Goal: Transaction & Acquisition: Purchase product/service

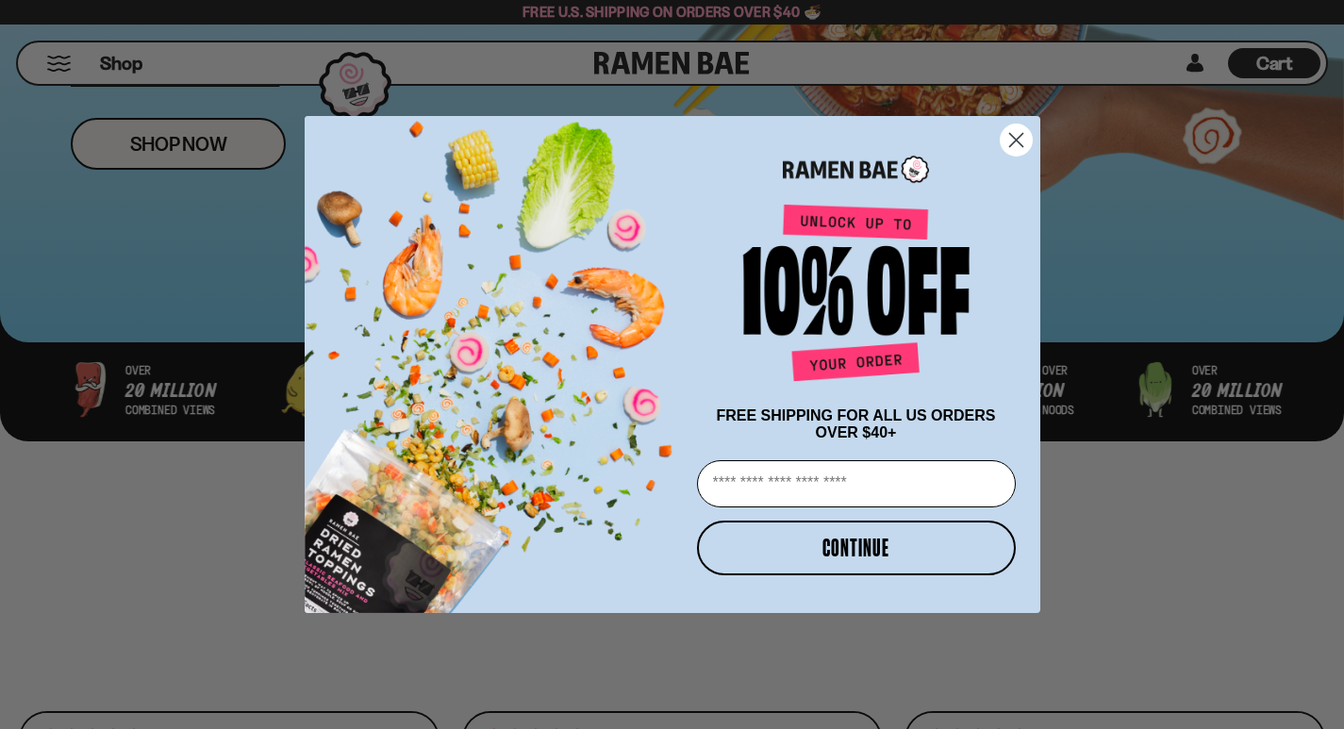
scroll to position [691, 0]
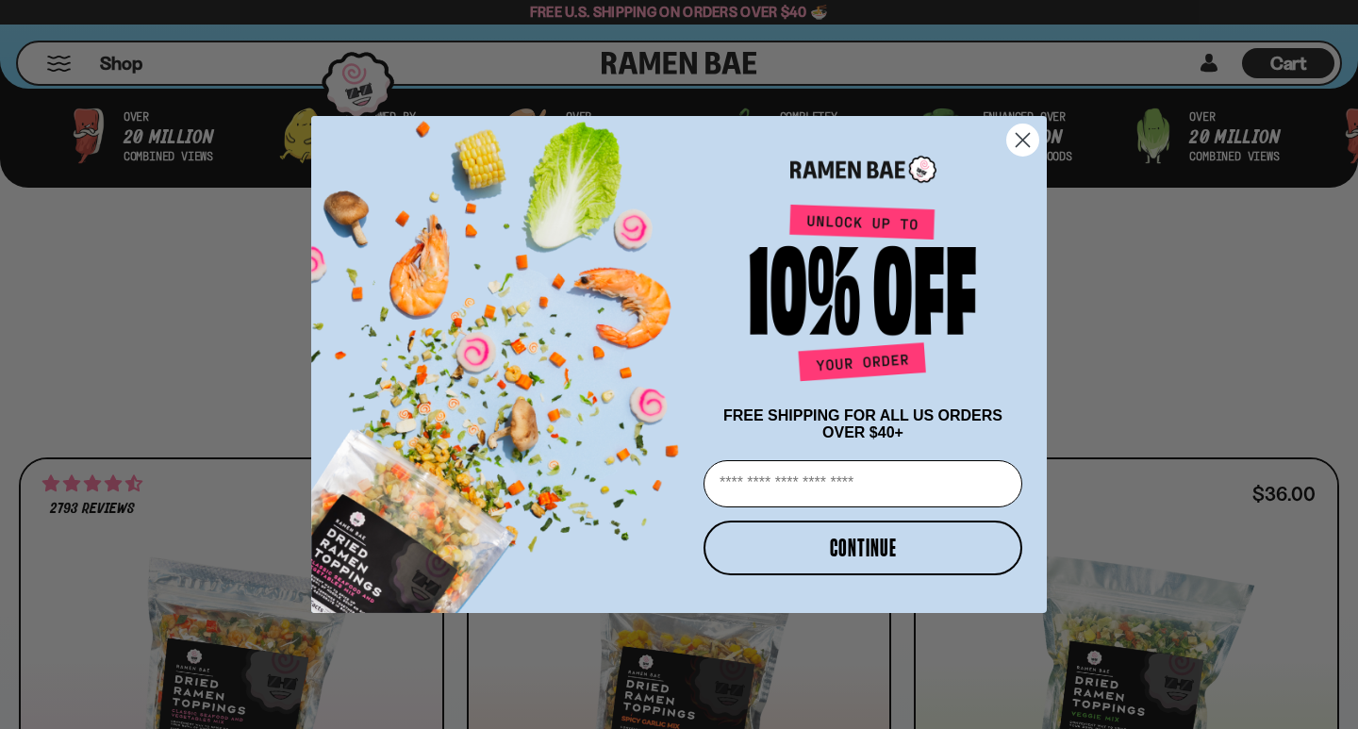
click at [1016, 136] on circle "Close dialog" at bounding box center [1022, 139] width 31 height 31
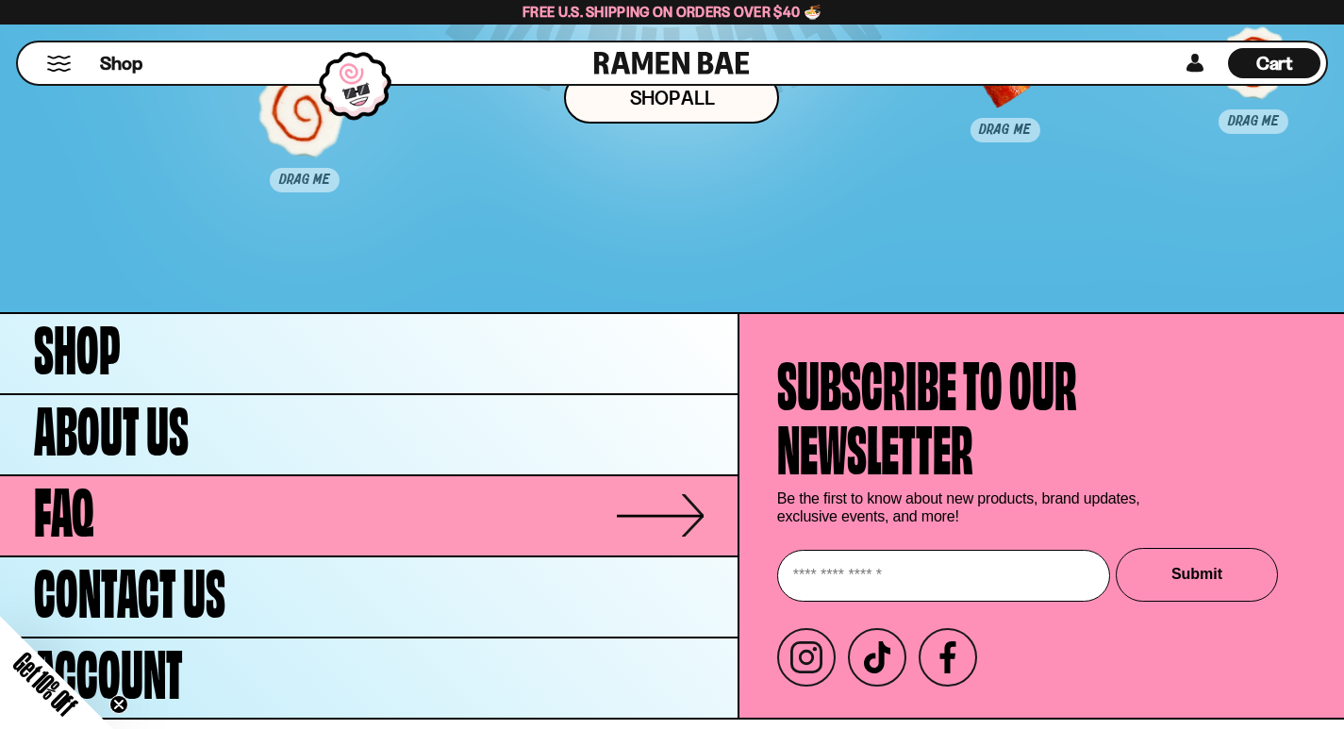
scroll to position [9428, 0]
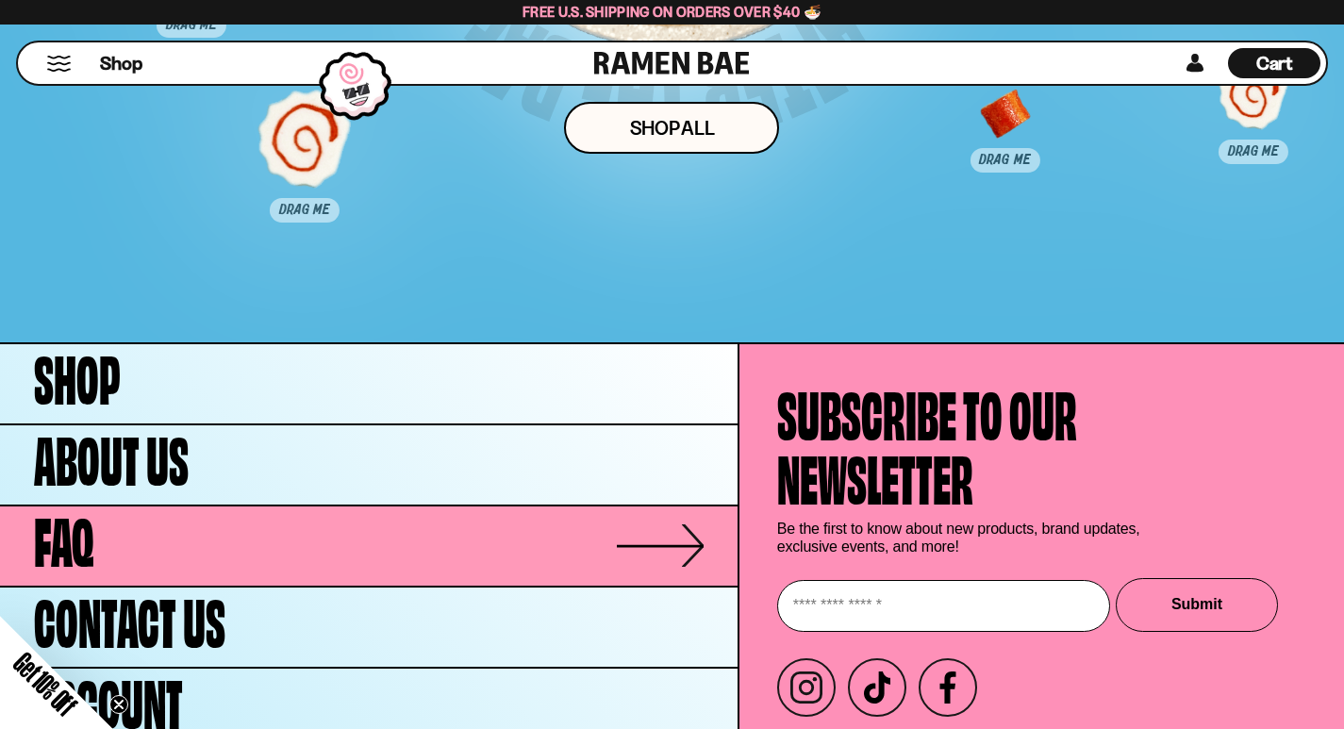
click at [289, 562] on link "FAQ" at bounding box center [368, 545] width 737 height 79
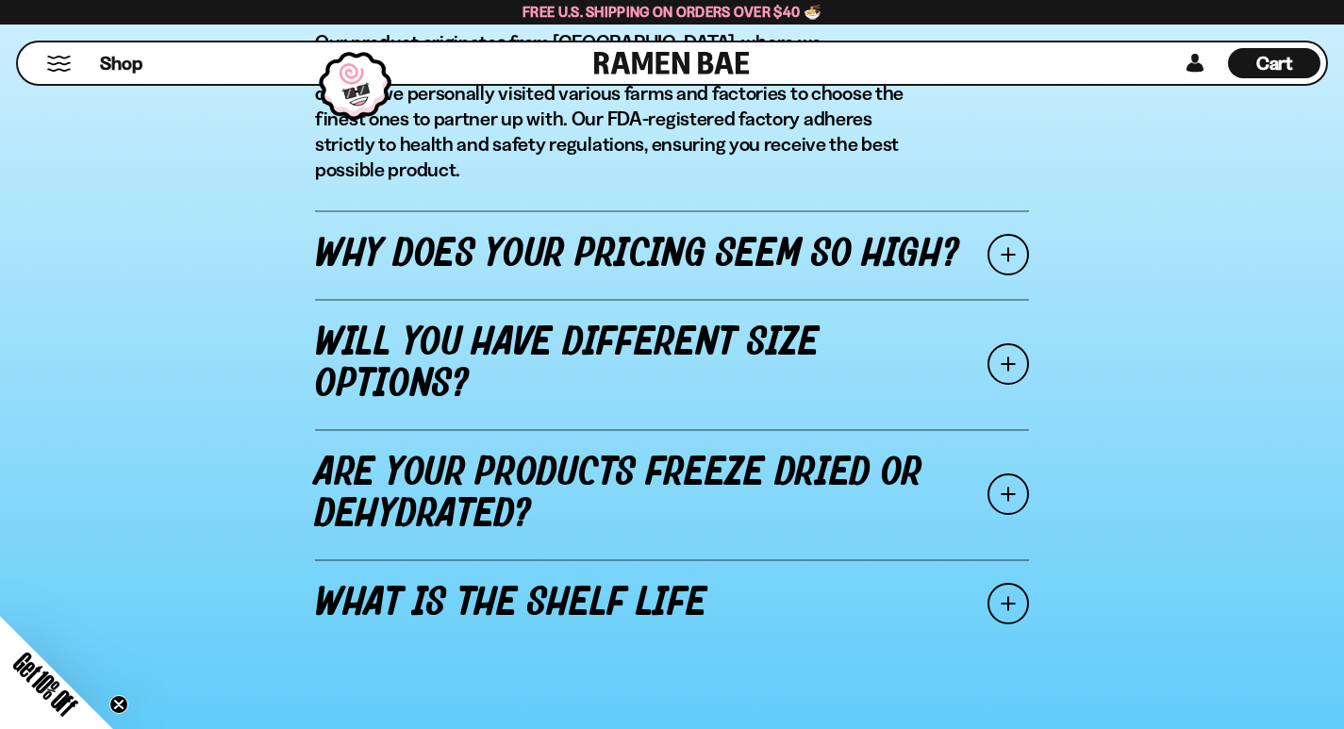
scroll to position [2388, 0]
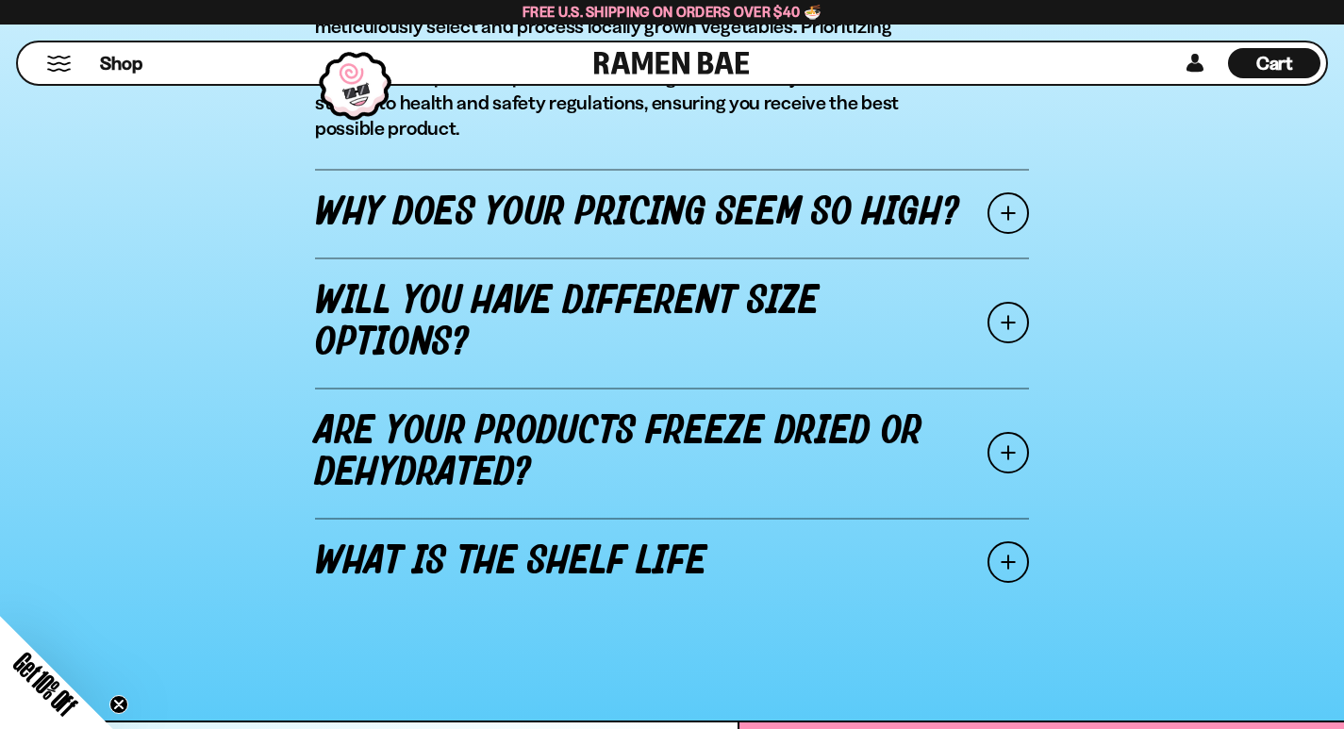
click at [696, 420] on link "Are your products freeze dried or dehydrated?" at bounding box center [672, 453] width 714 height 130
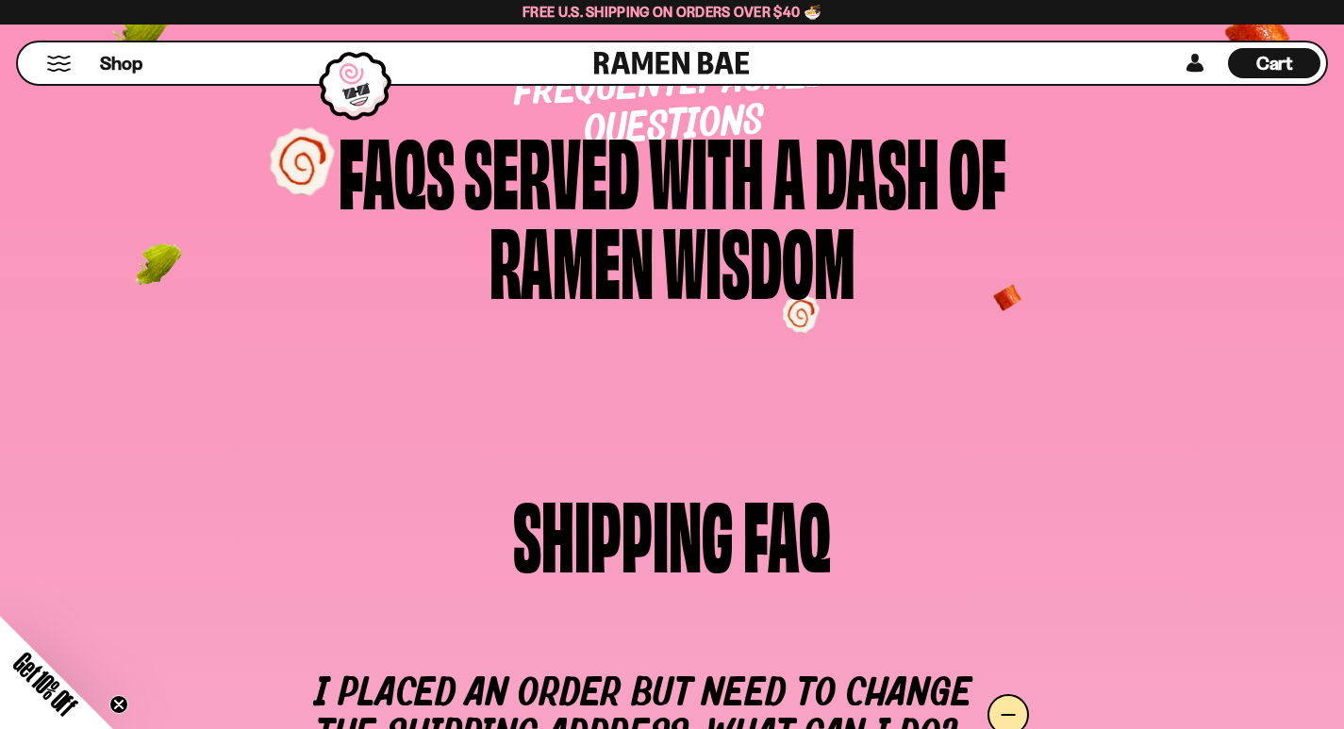
scroll to position [0, 0]
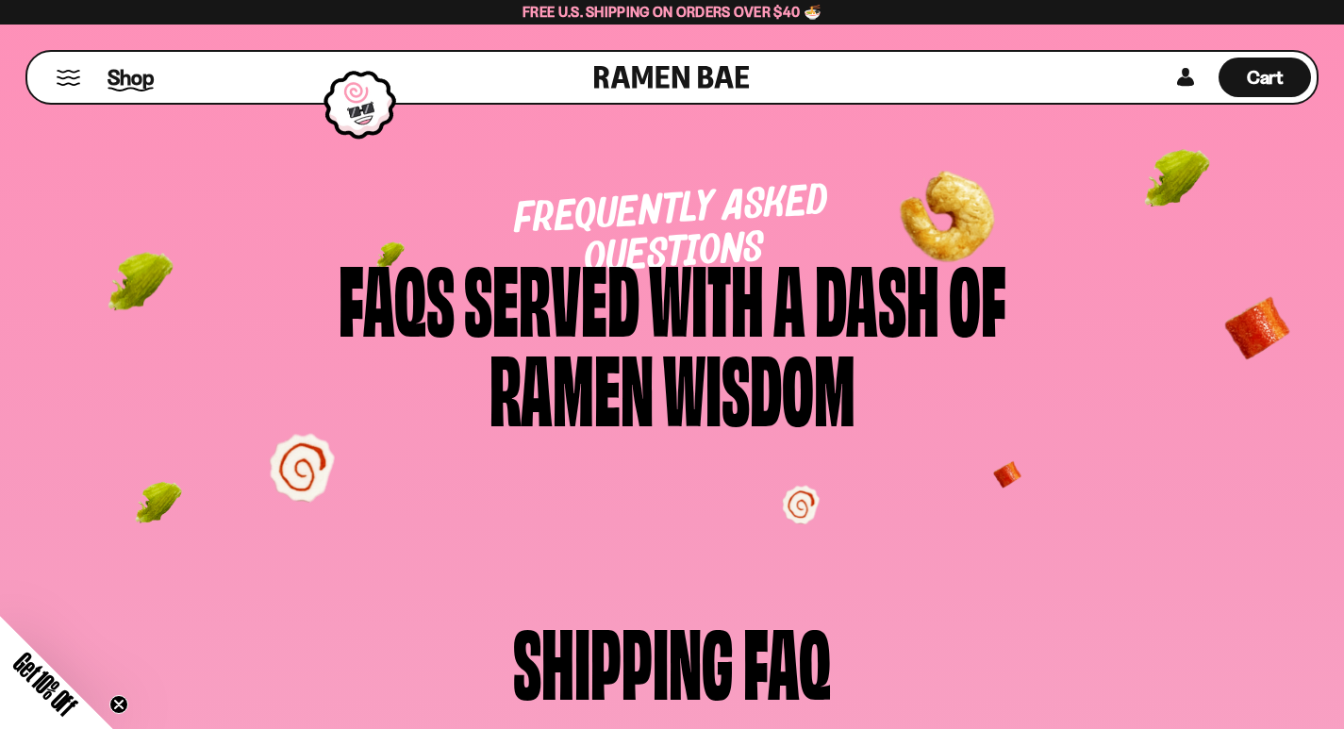
click at [119, 71] on span "Shop" at bounding box center [130, 77] width 46 height 28
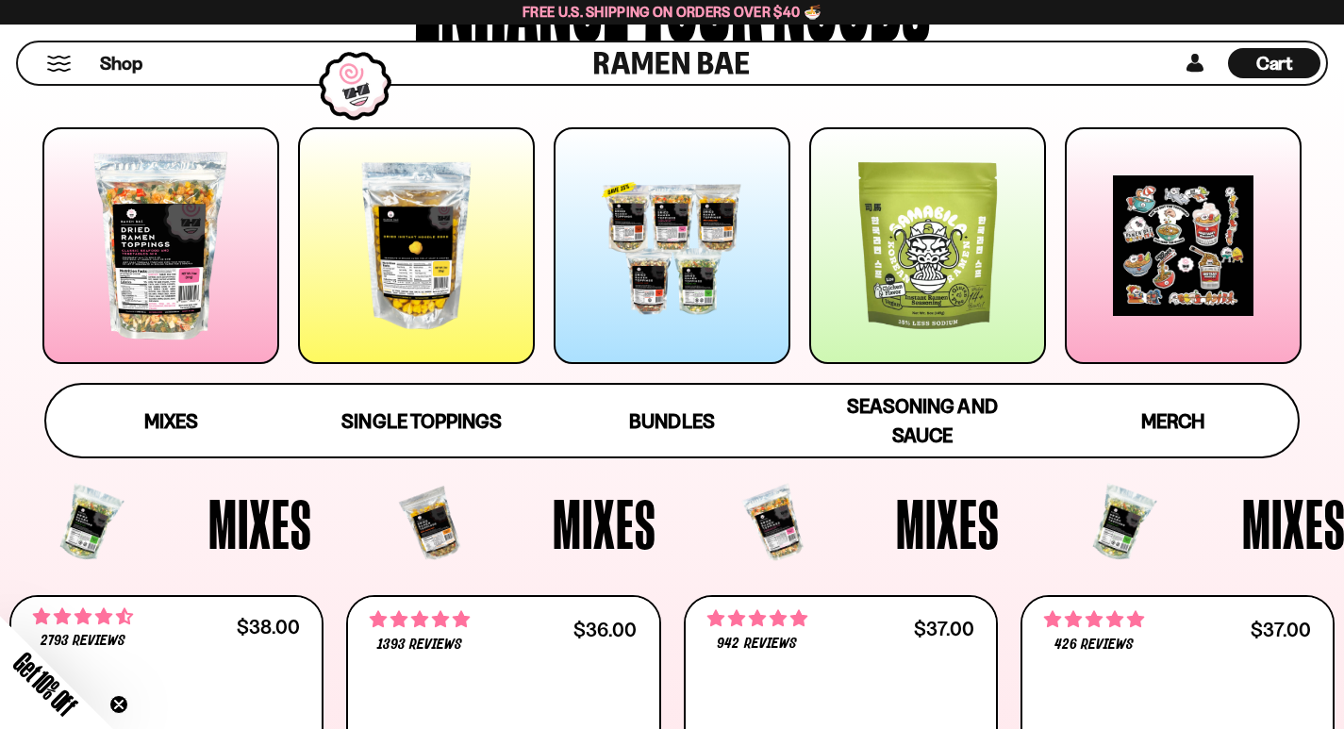
scroll to position [283, 0]
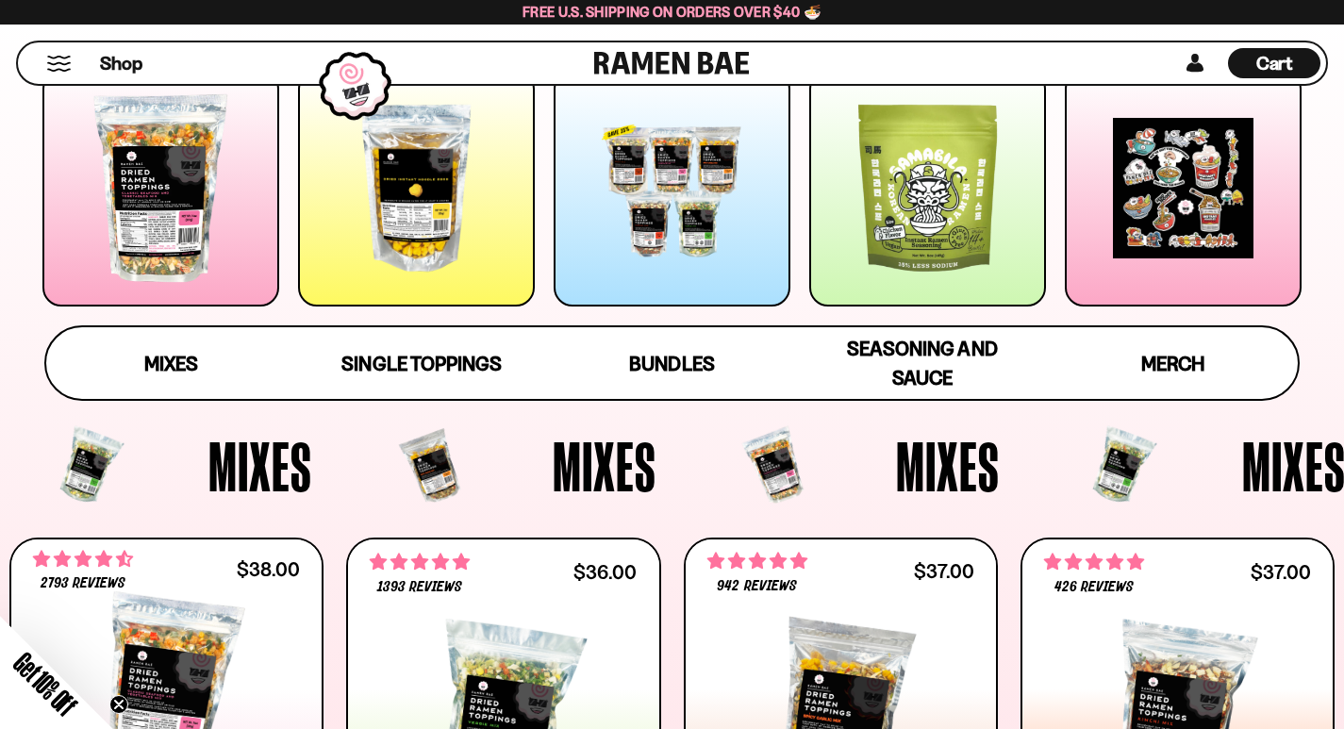
click at [170, 140] on div at bounding box center [160, 188] width 237 height 237
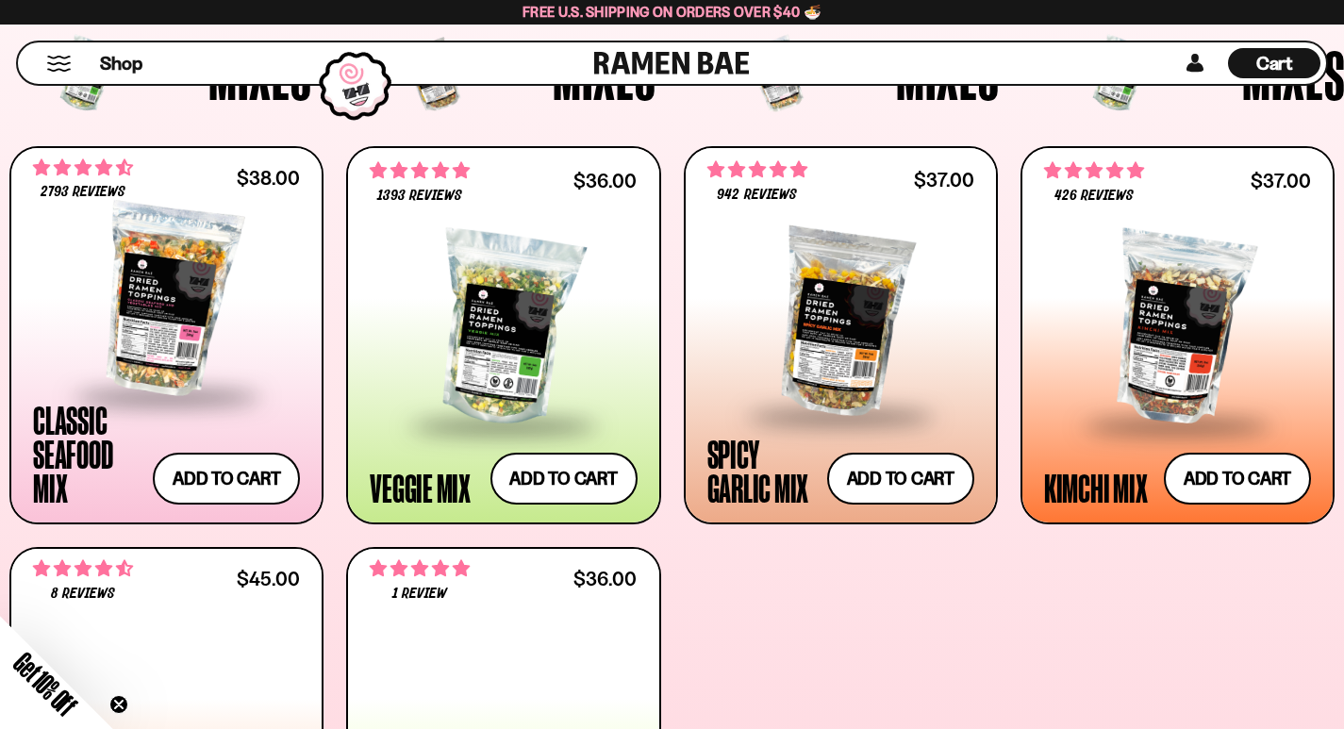
scroll to position [802, 0]
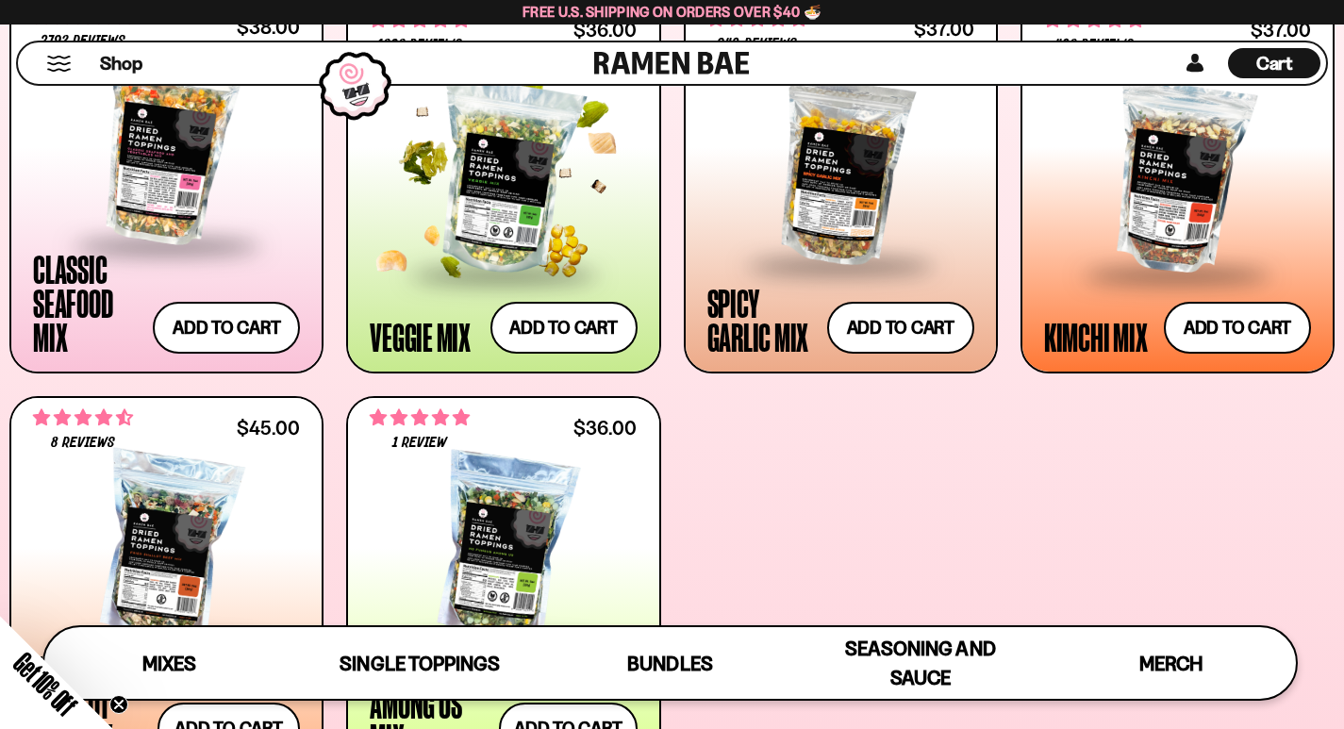
click at [492, 201] on div at bounding box center [503, 178] width 267 height 189
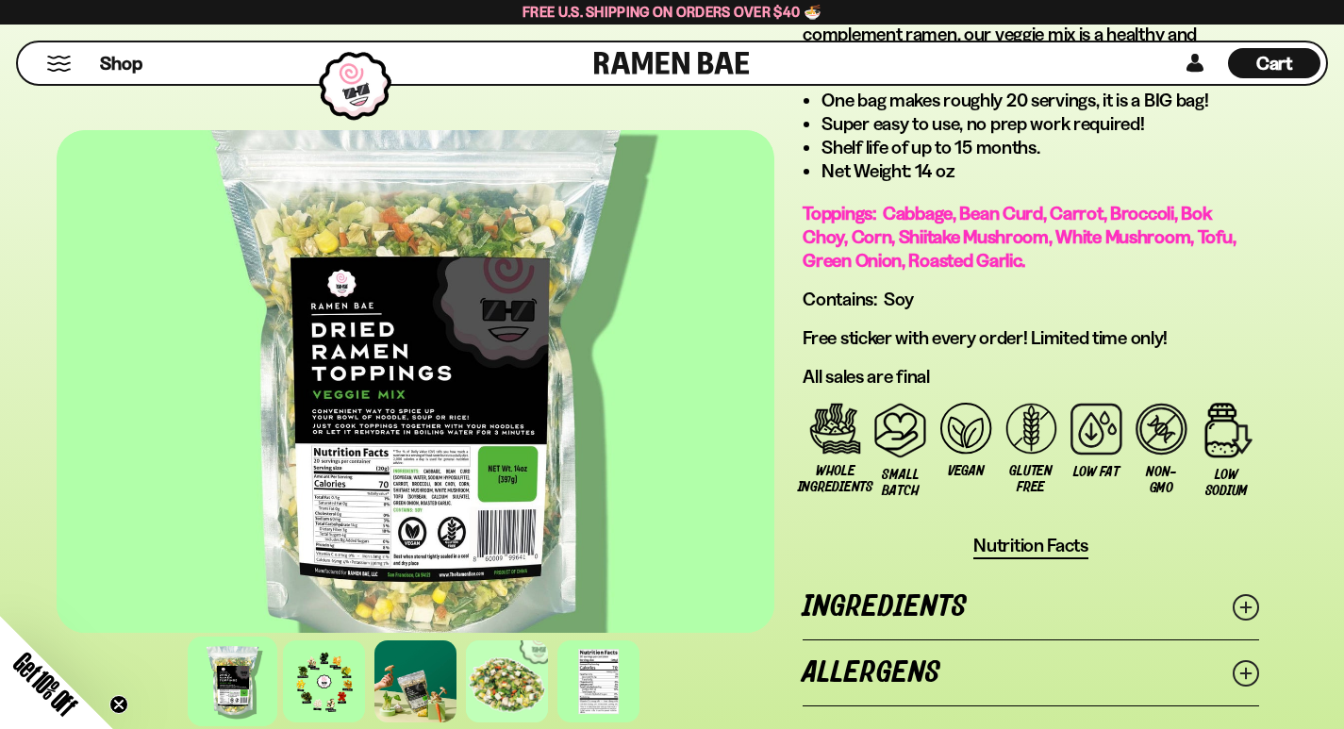
scroll to position [1478, 0]
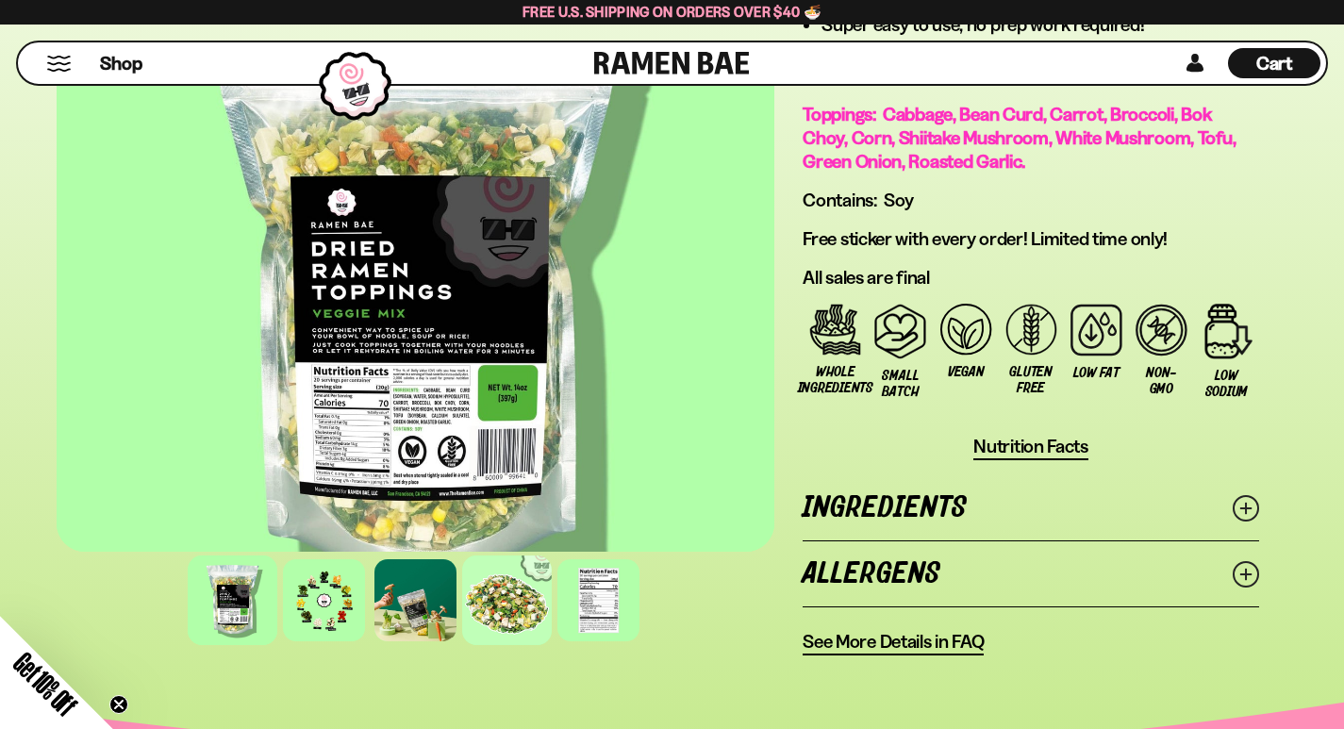
click at [462, 555] on div at bounding box center [507, 600] width 90 height 90
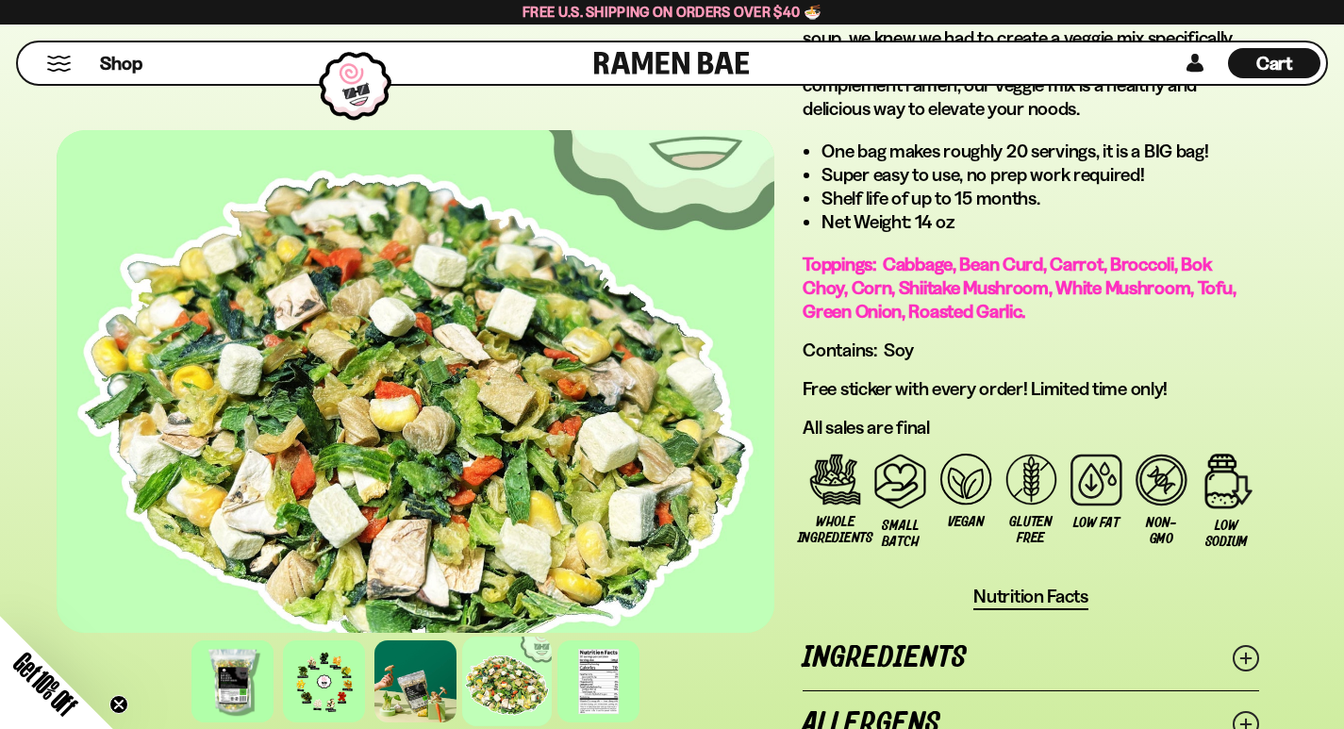
scroll to position [1320, 0]
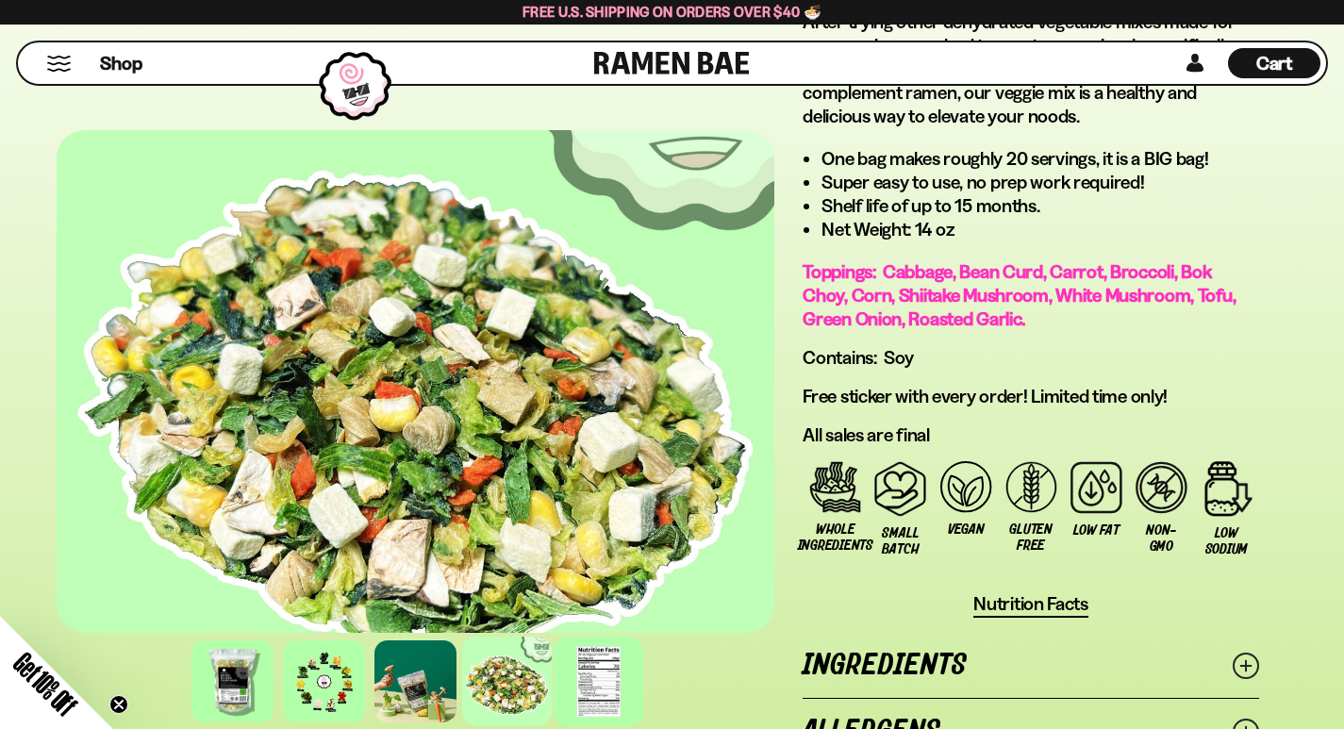
click at [554, 650] on div at bounding box center [599, 681] width 90 height 90
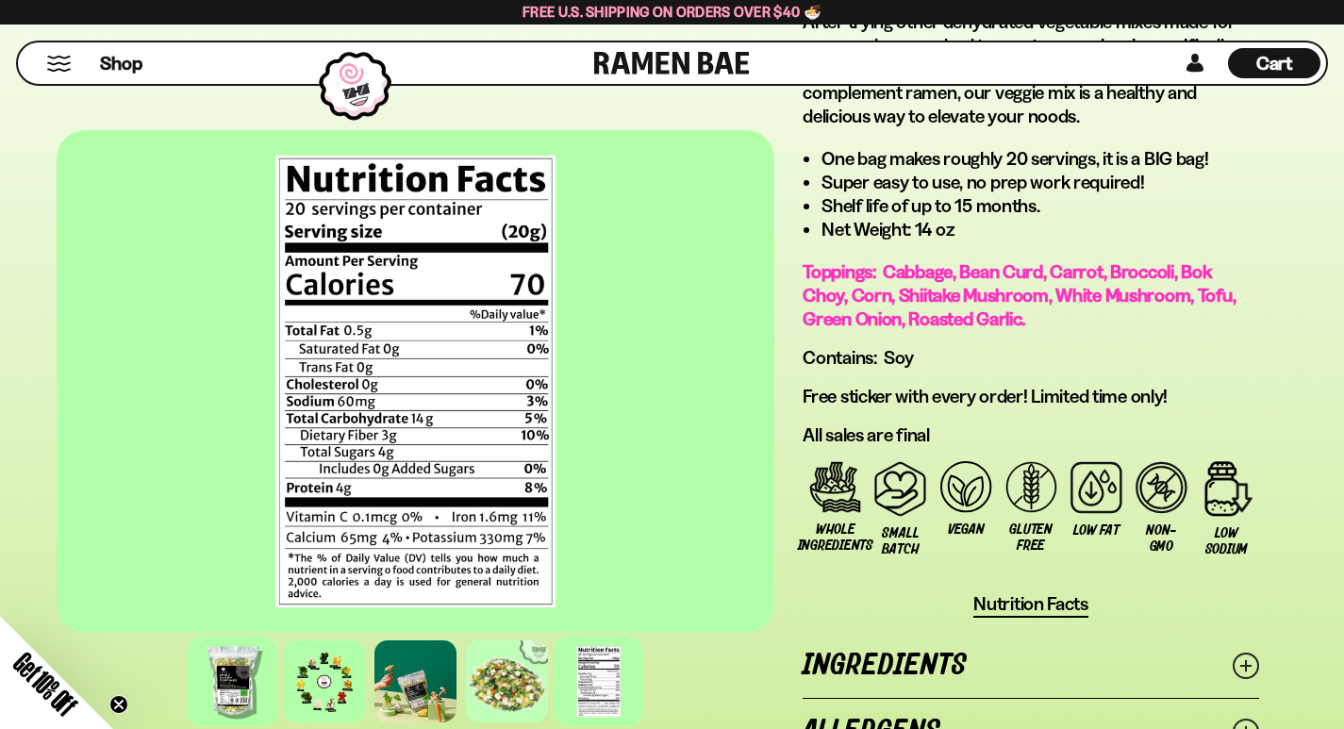
click at [188, 636] on div at bounding box center [233, 681] width 90 height 90
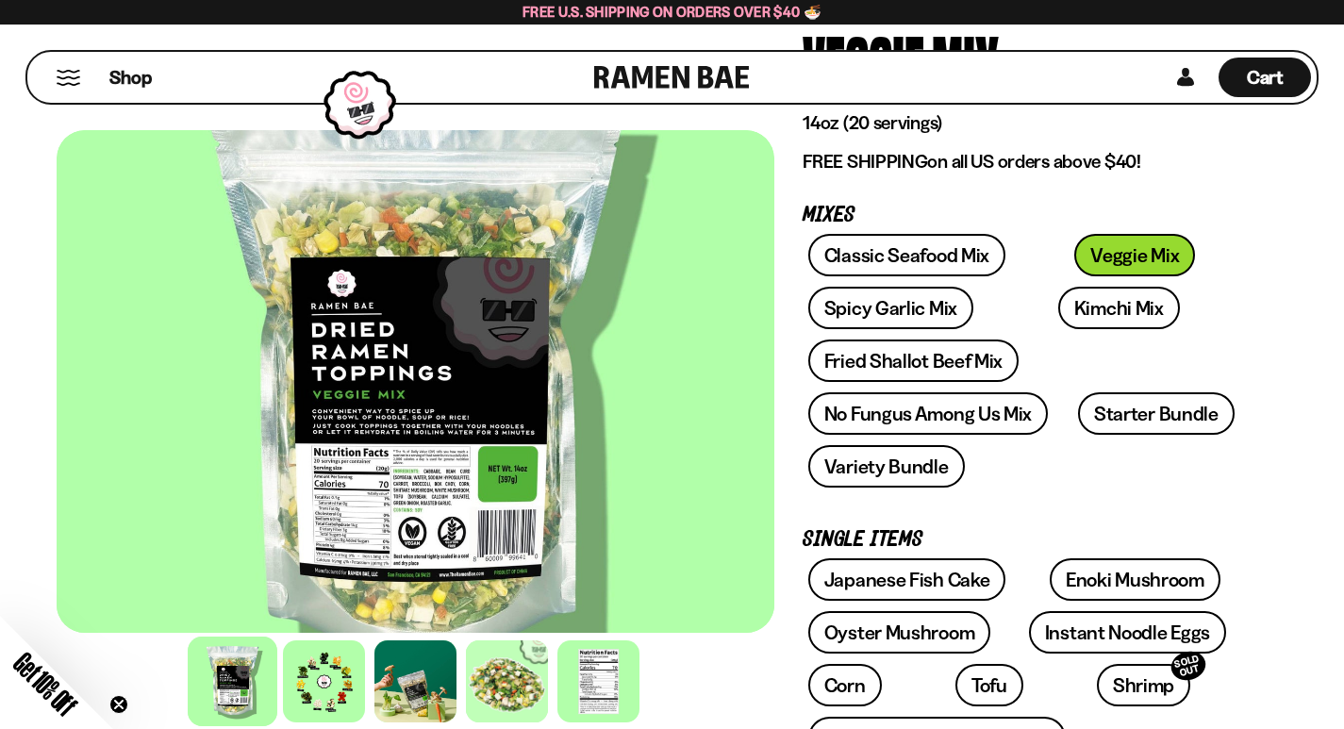
scroll to position [0, 0]
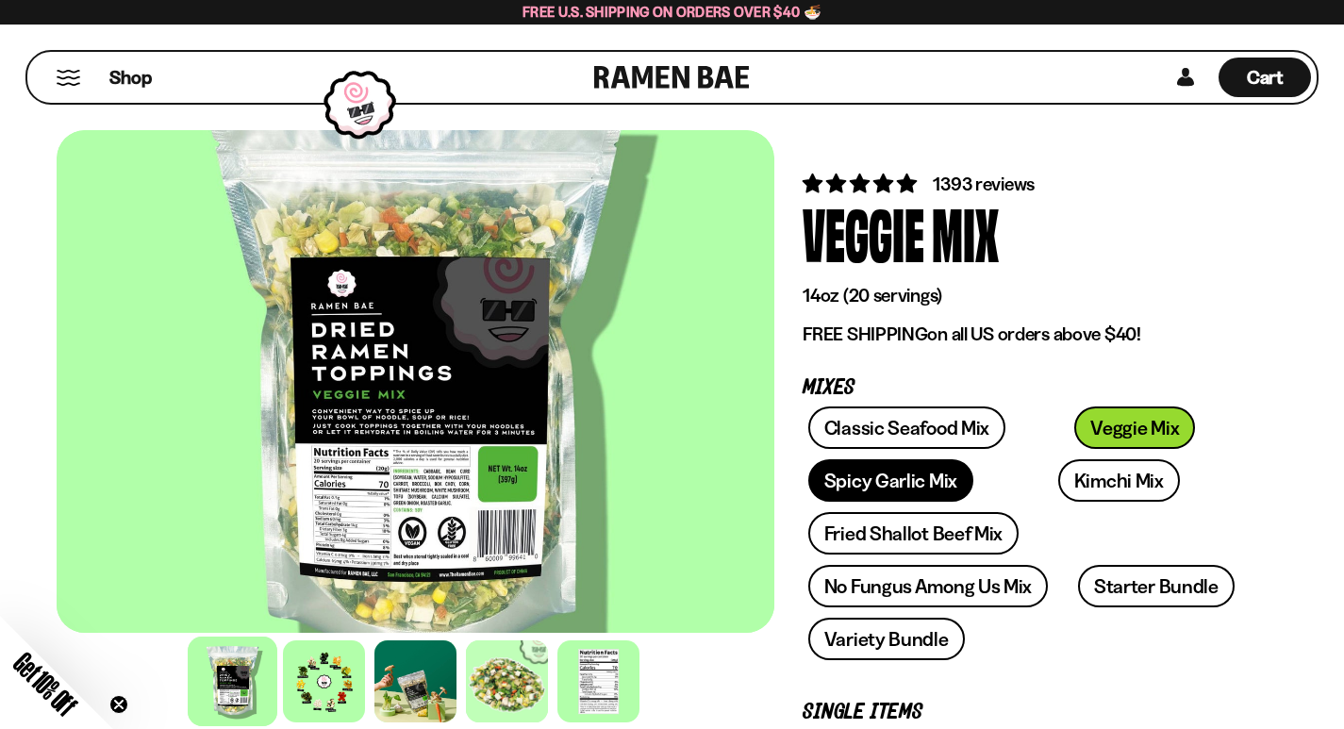
click at [973, 459] on link "Spicy Garlic Mix" at bounding box center [890, 480] width 165 height 42
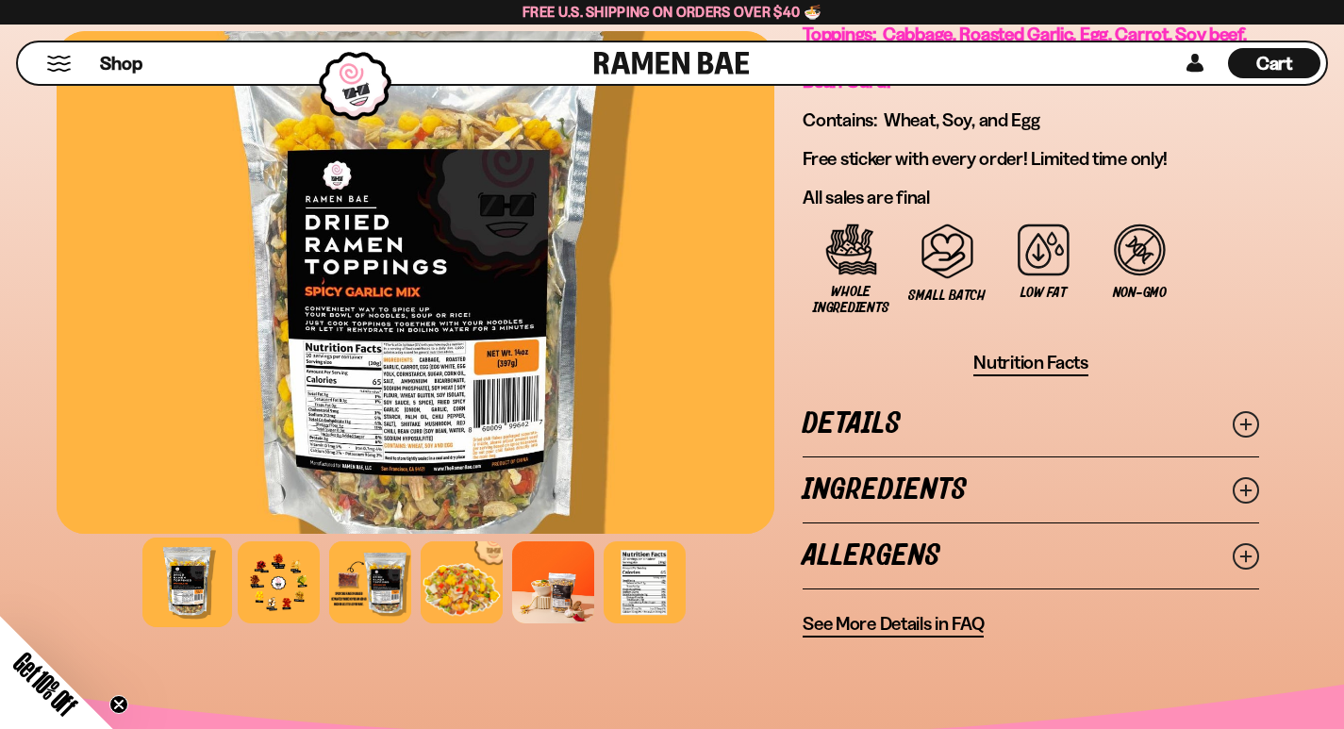
scroll to position [1446, 0]
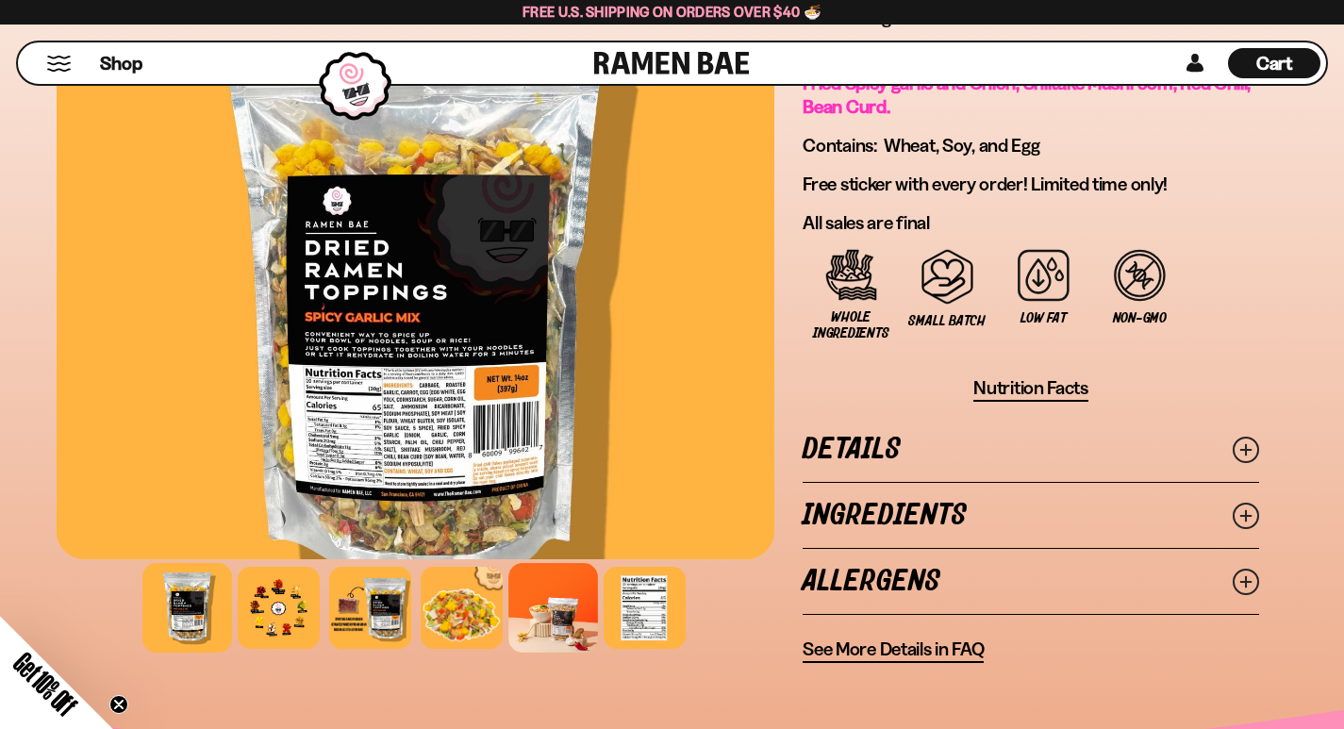
click at [508, 563] on div at bounding box center [553, 608] width 90 height 90
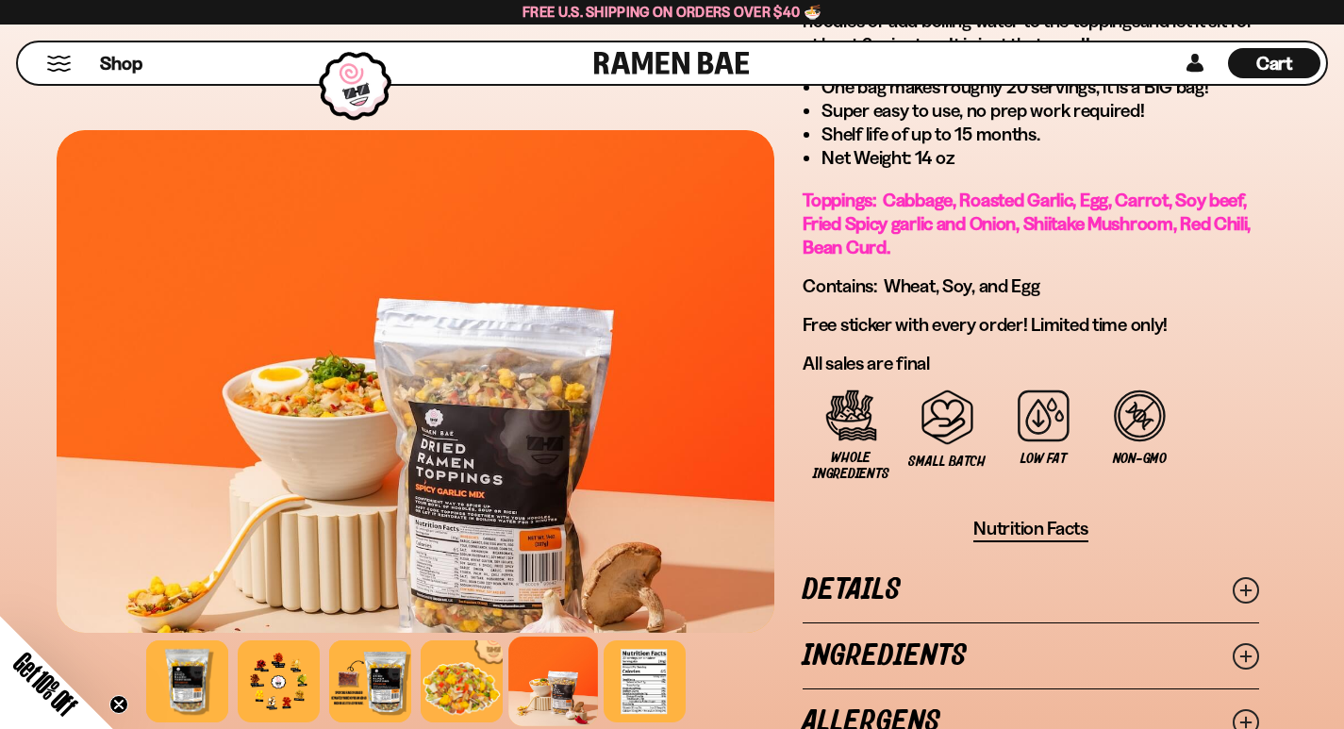
scroll to position [1289, 0]
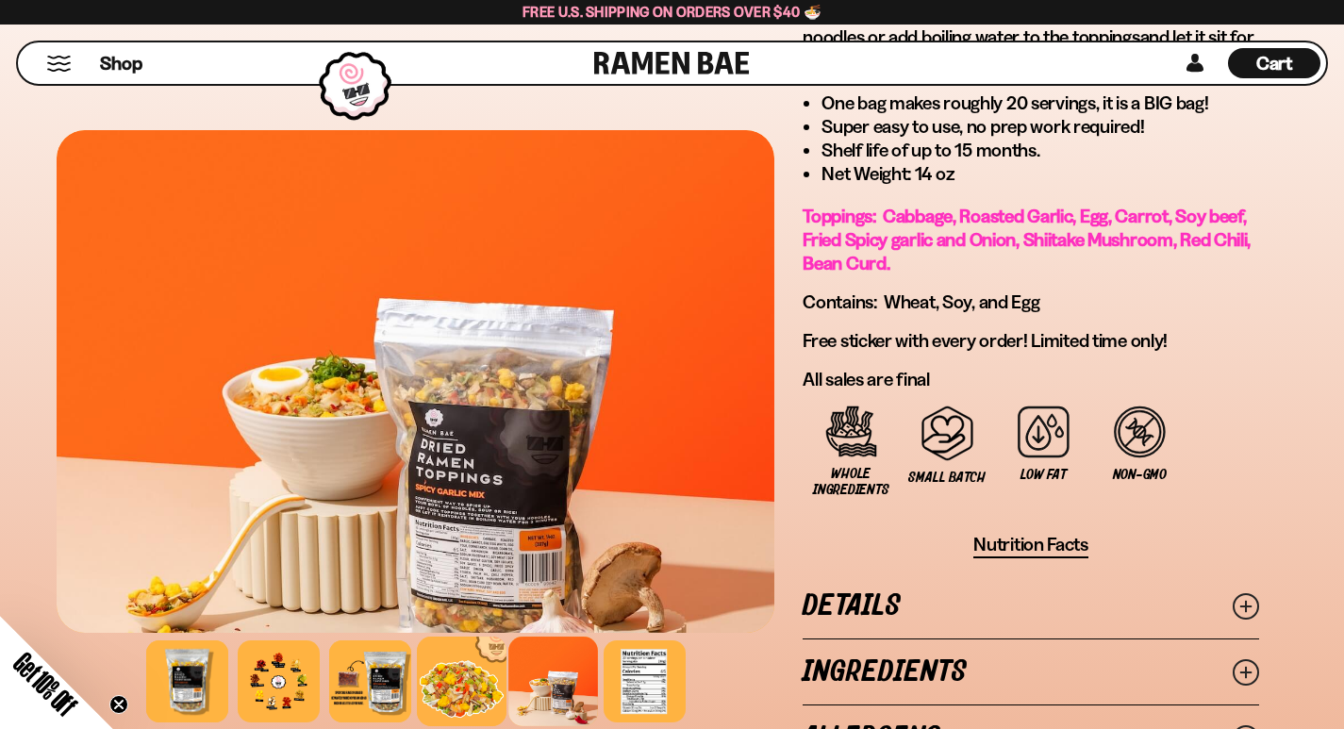
click at [417, 652] on div at bounding box center [462, 681] width 90 height 90
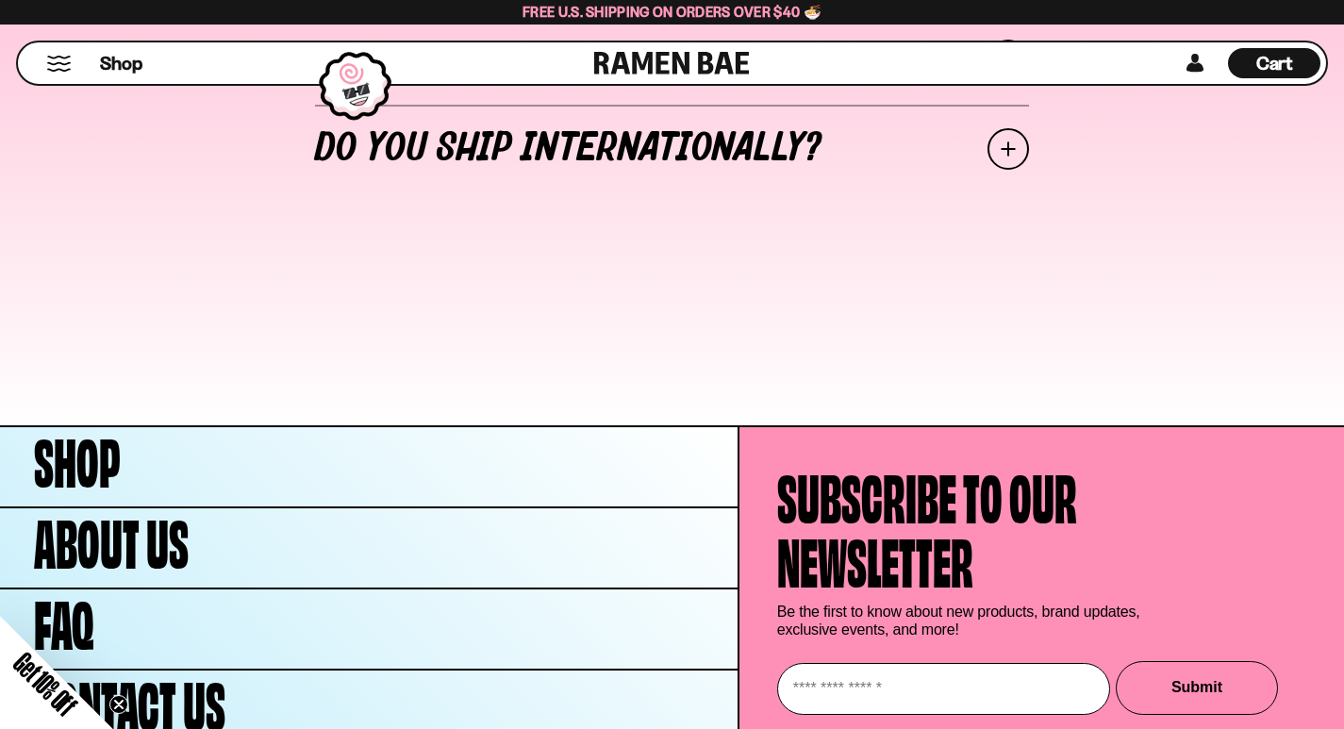
scroll to position [8533, 0]
